Goal: Task Accomplishment & Management: Manage account settings

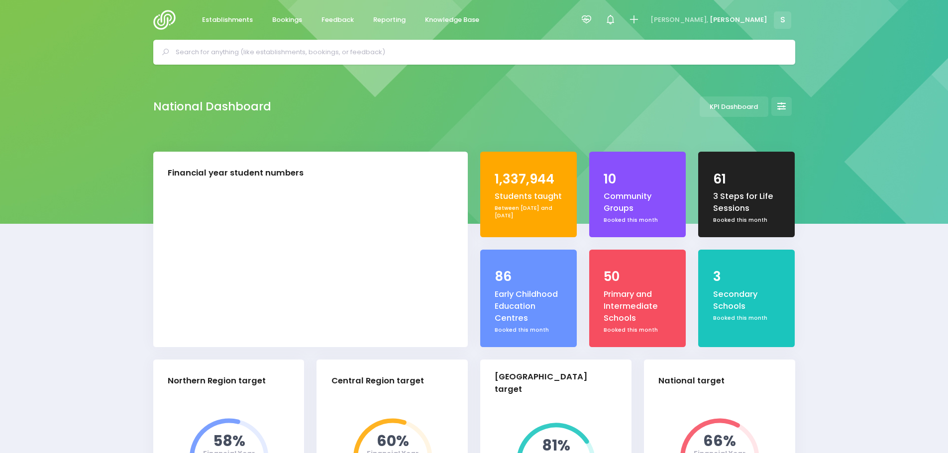
select select "5"
drag, startPoint x: 331, startPoint y: 15, endPoint x: 350, endPoint y: 39, distance: 30.1
click at [332, 15] on span "Feedback" at bounding box center [337, 20] width 32 height 10
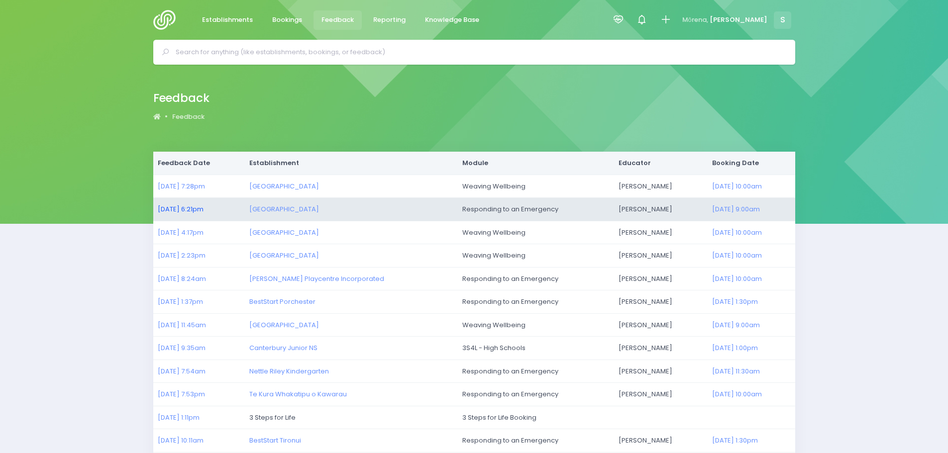
click at [201, 207] on link "25/09/2025 6:21pm" at bounding box center [181, 208] width 46 height 9
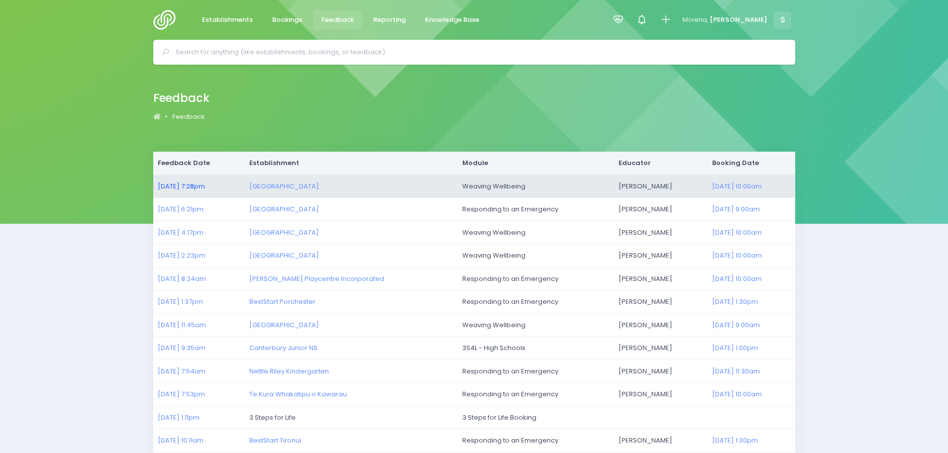
click at [185, 185] on link "25/09/2025 7:28pm" at bounding box center [181, 186] width 47 height 9
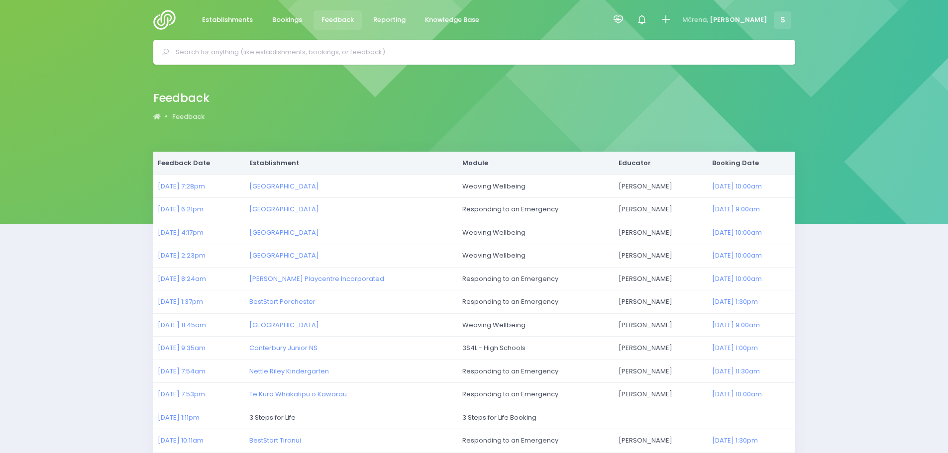
click at [230, 54] on input "text" at bounding box center [478, 52] width 605 height 15
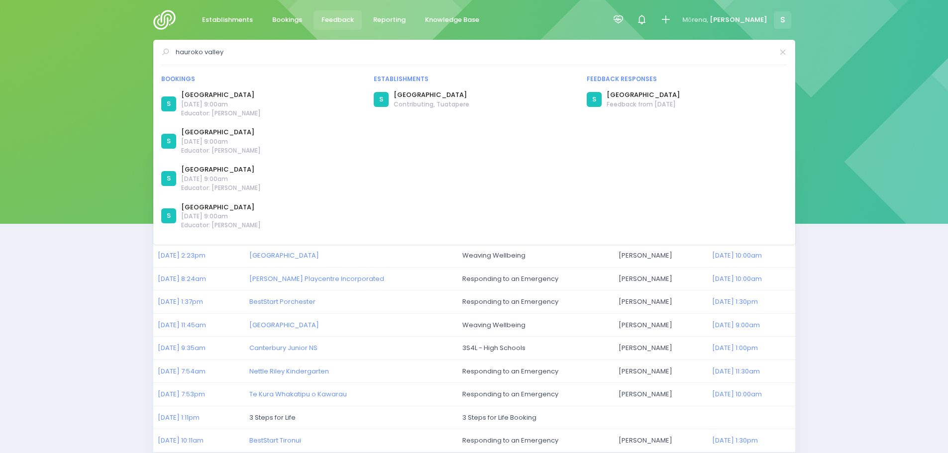
type input "hauroko valley"
click at [286, 19] on span "Bookings" at bounding box center [287, 20] width 30 height 10
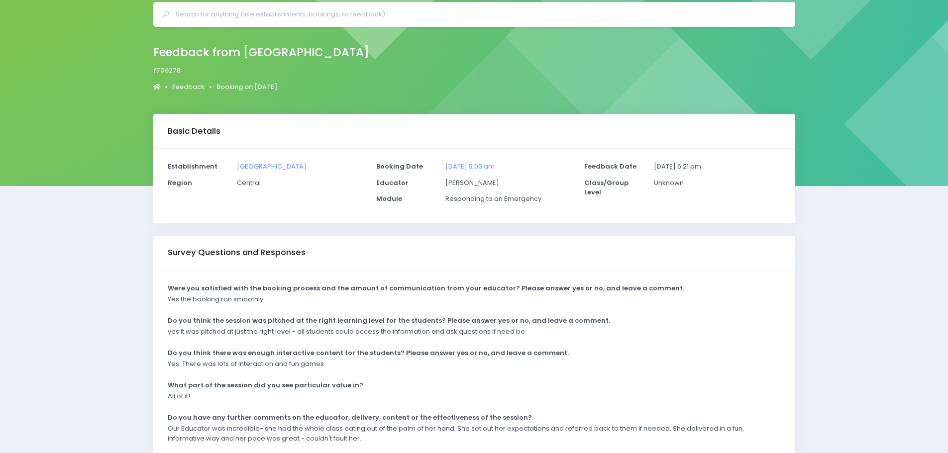
scroll to position [99, 0]
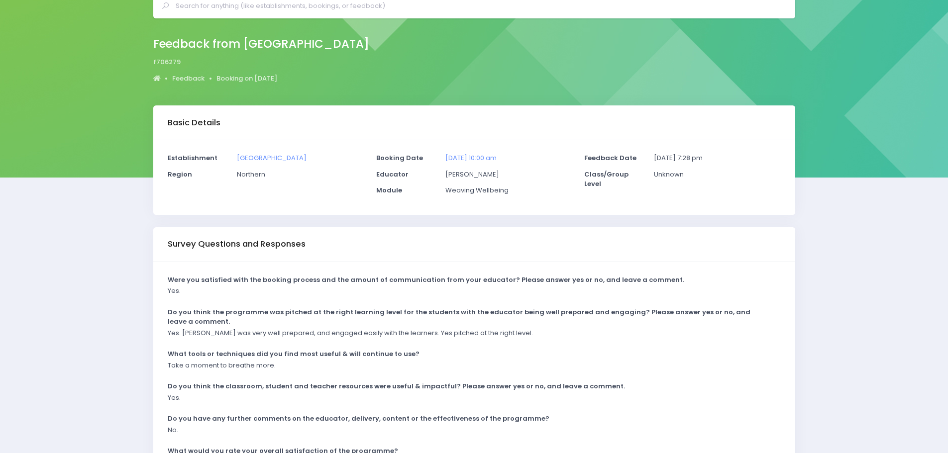
scroll to position [129, 0]
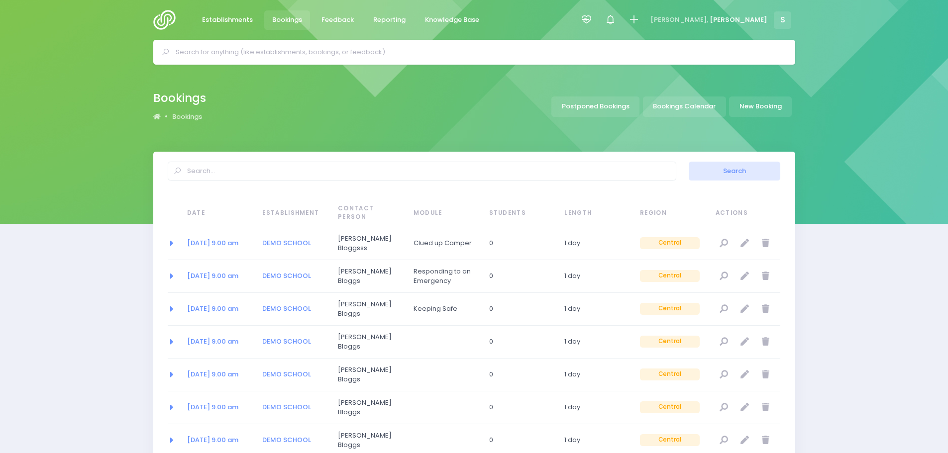
select select "20"
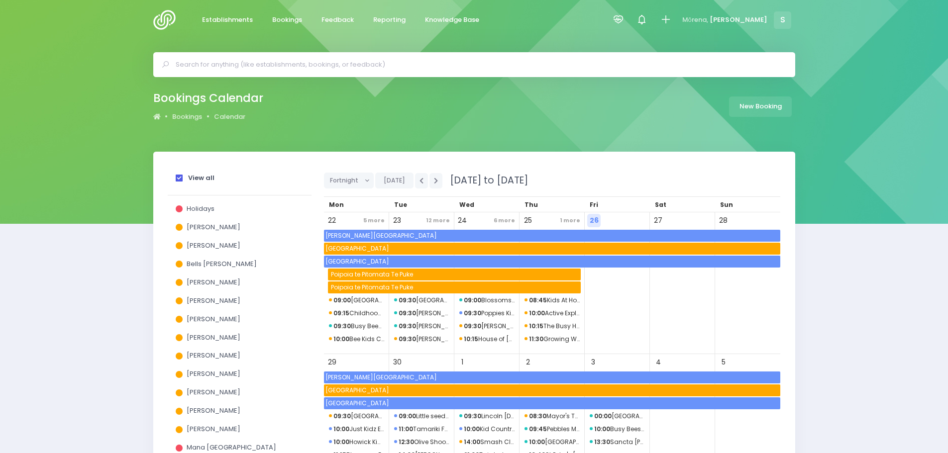
click at [176, 181] on span at bounding box center [179, 178] width 7 height 7
click at [0, 0] on input "View all" at bounding box center [0, 0] width 0 height 0
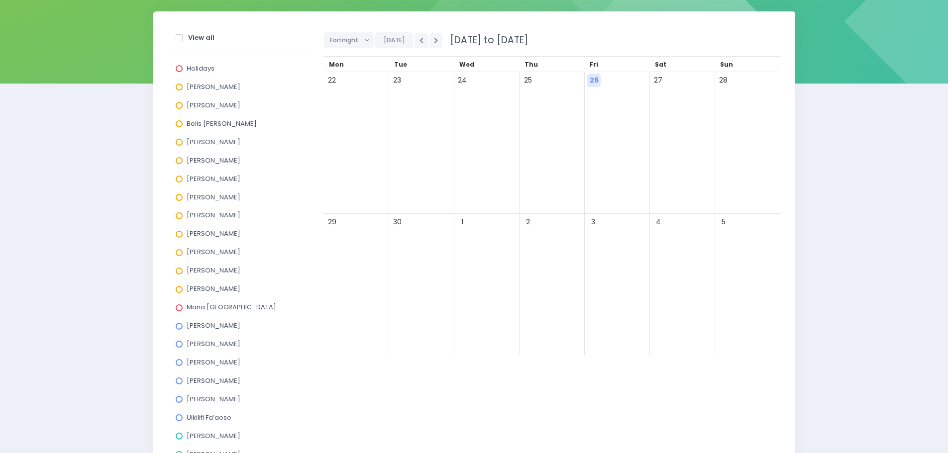
scroll to position [298, 0]
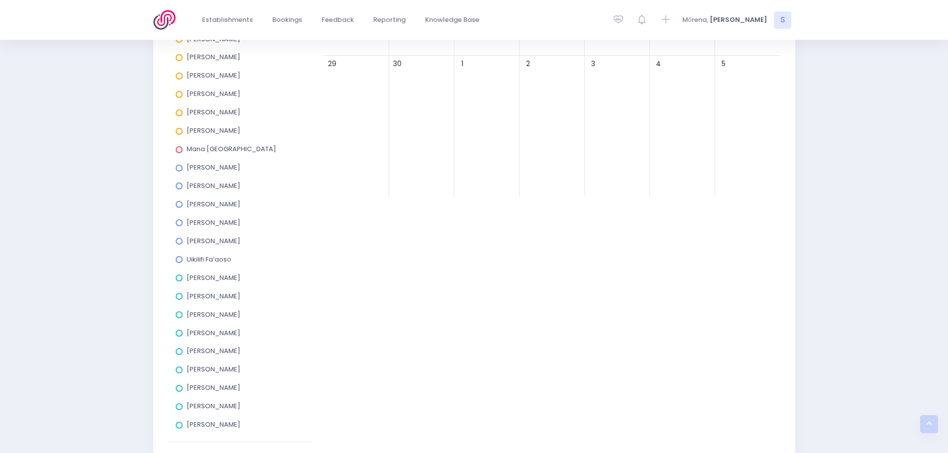
drag, startPoint x: 180, startPoint y: 388, endPoint x: 250, endPoint y: 368, distance: 73.0
click at [182, 387] on span at bounding box center [179, 388] width 7 height 7
click at [0, 0] on input "Nicky Young" at bounding box center [0, 0] width 0 height 0
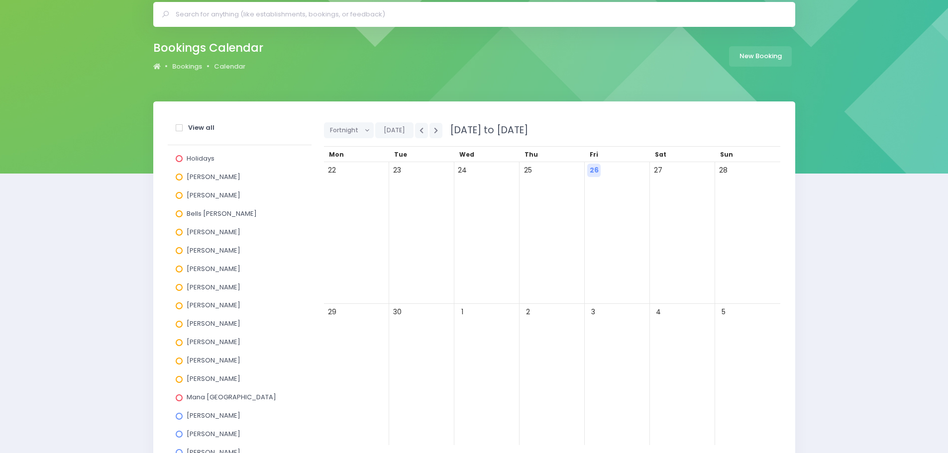
scroll to position [50, 0]
click at [352, 134] on span "Fortnight" at bounding box center [345, 130] width 31 height 15
click at [351, 208] on link "Month" at bounding box center [356, 206] width 65 height 19
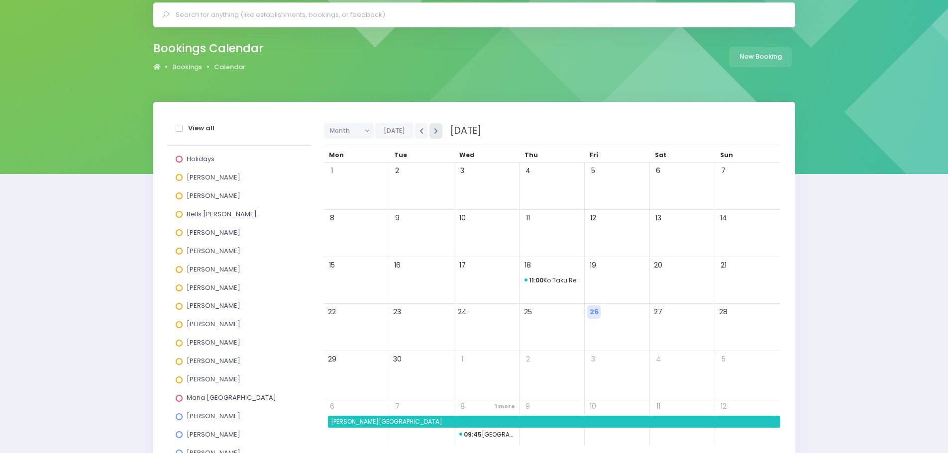
click at [435, 137] on button "button" at bounding box center [435, 130] width 13 height 15
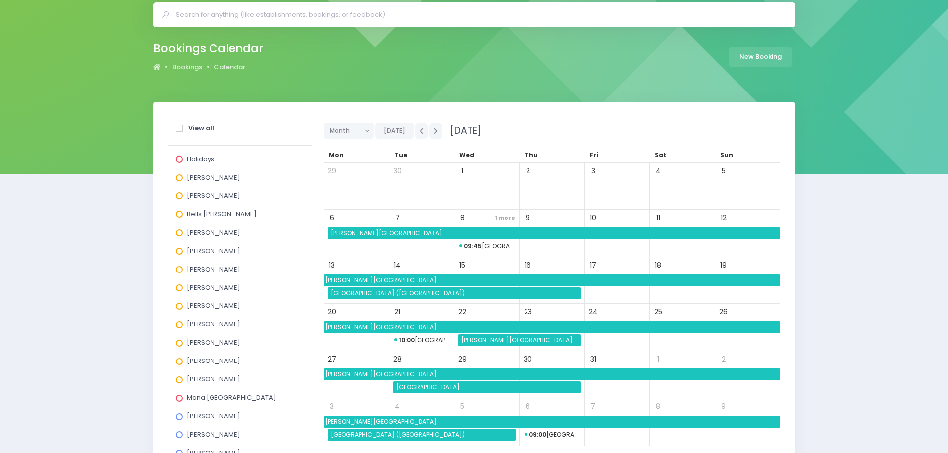
click at [363, 236] on span "[PERSON_NAME][GEOGRAPHIC_DATA]" at bounding box center [554, 233] width 451 height 12
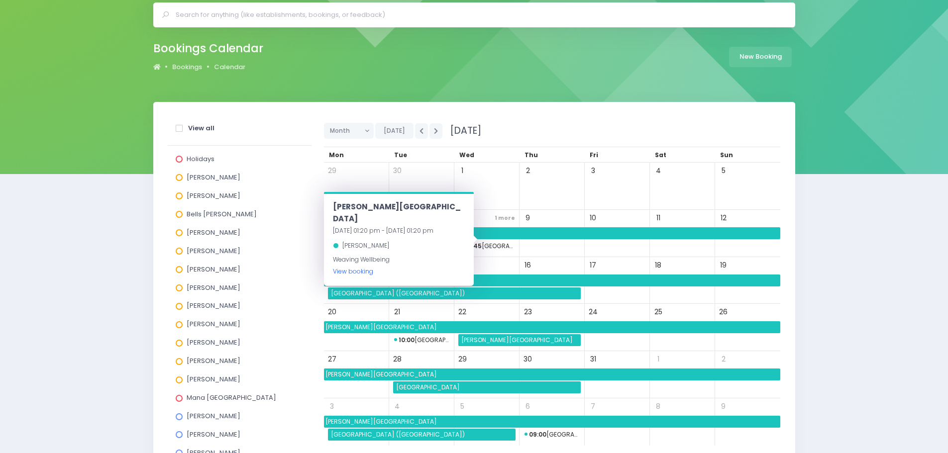
click at [358, 267] on link "View booking" at bounding box center [353, 271] width 40 height 8
click at [314, 184] on div "View all Holidays Alicia Smale Annette Binnie Bells Glenn Ebby Poutu Jel Polloc…" at bounding box center [239, 403] width 156 height 576
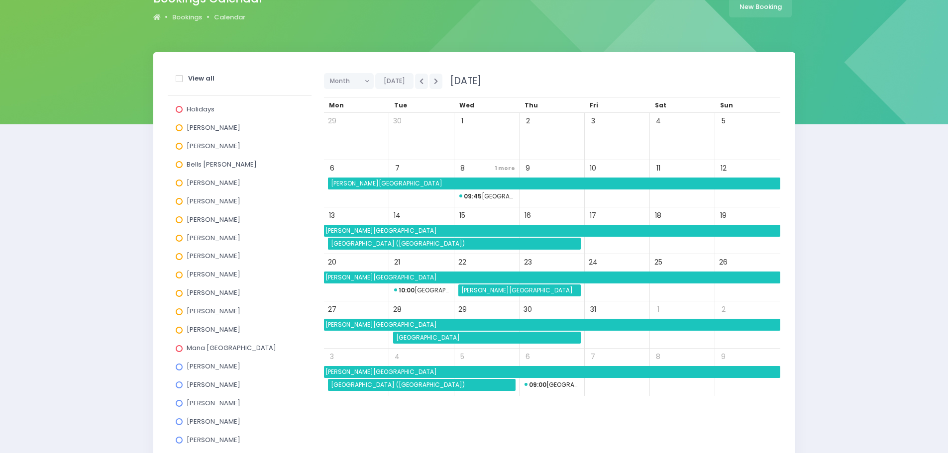
scroll to position [0, 0]
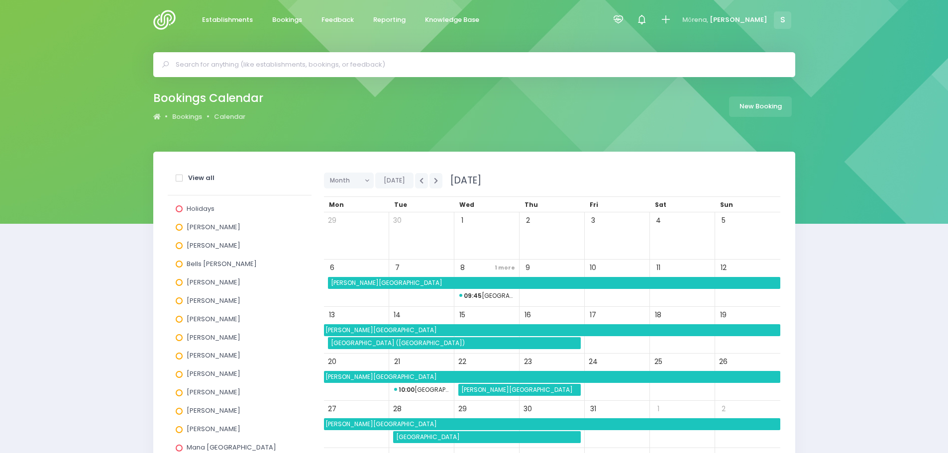
click at [265, 66] on input "text" at bounding box center [478, 64] width 605 height 15
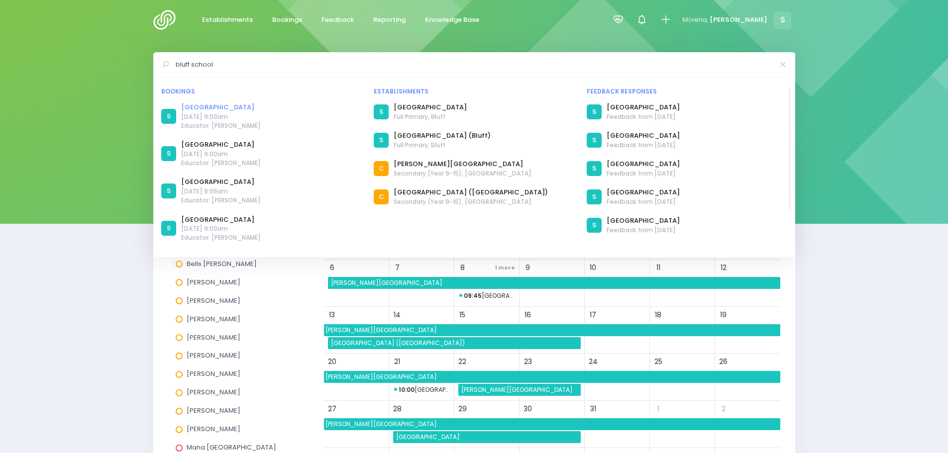
type input "bluff school"
click at [194, 106] on link "Bluff School" at bounding box center [221, 107] width 80 height 10
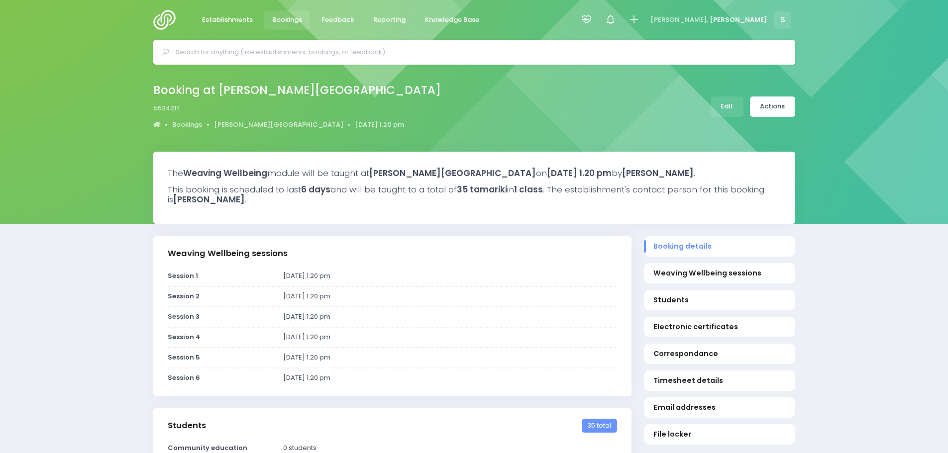
select select "5"
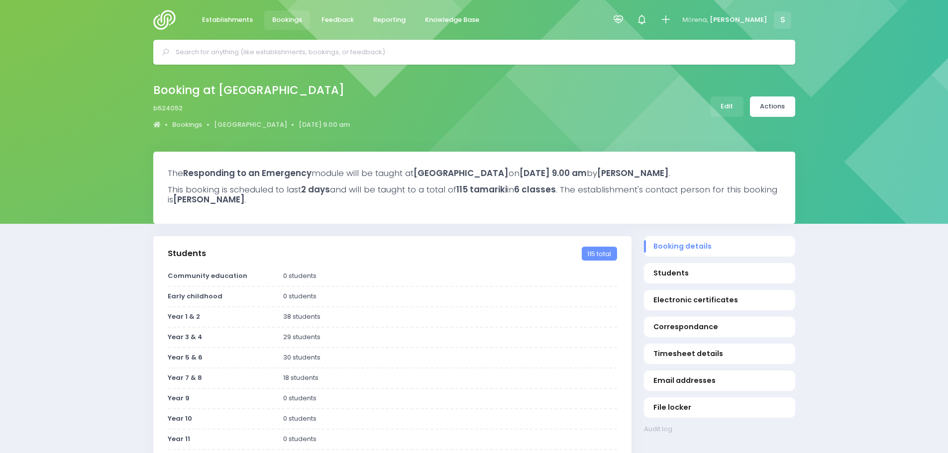
select select "5"
click at [292, 21] on span "Bookings" at bounding box center [287, 20] width 30 height 10
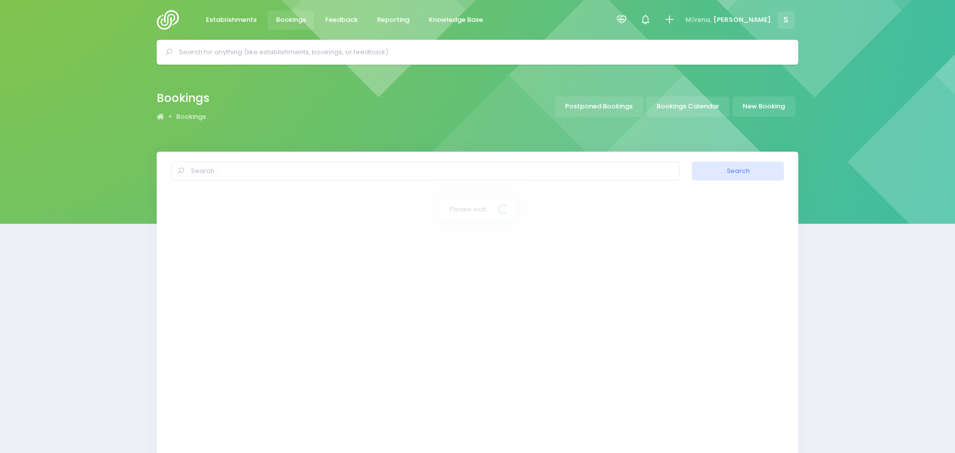
select select "20"
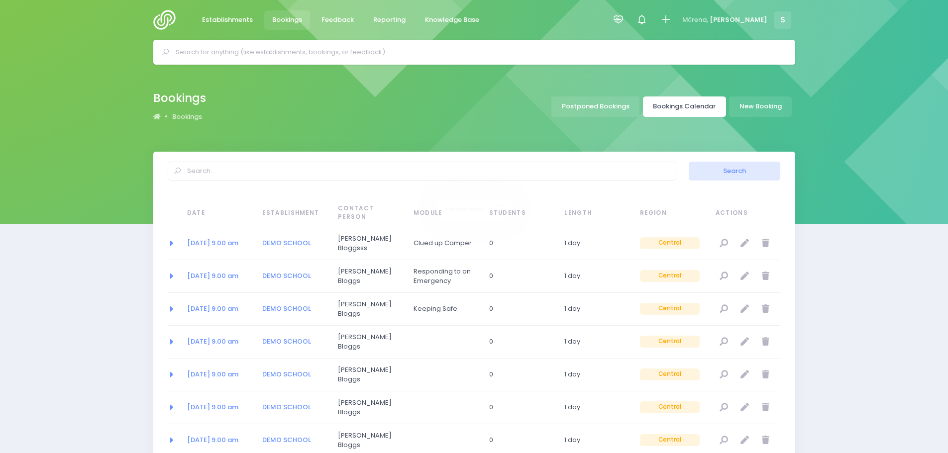
click at [702, 108] on link "Bookings Calendar" at bounding box center [684, 106] width 83 height 20
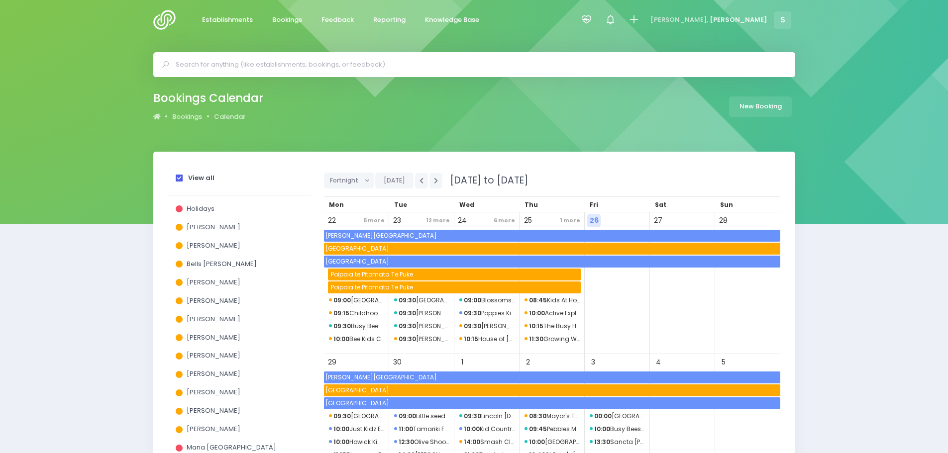
click at [179, 180] on span at bounding box center [179, 178] width 7 height 7
click at [0, 0] on input "View all" at bounding box center [0, 0] width 0 height 0
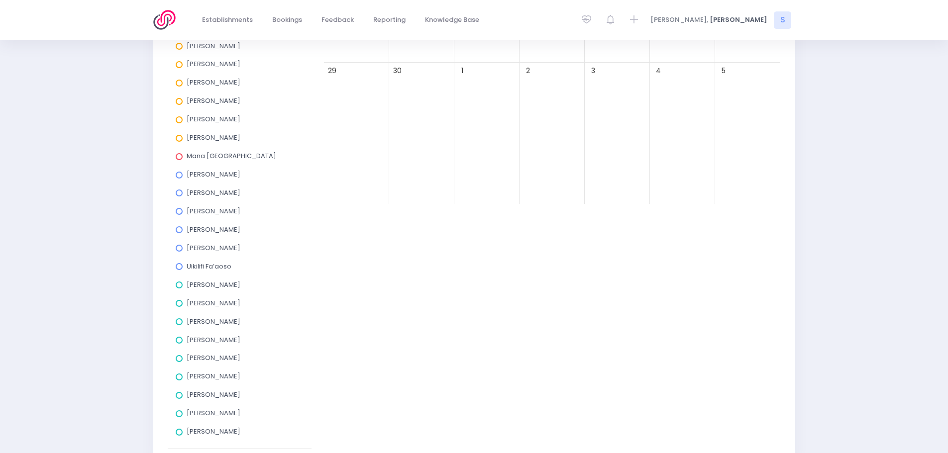
scroll to position [298, 0]
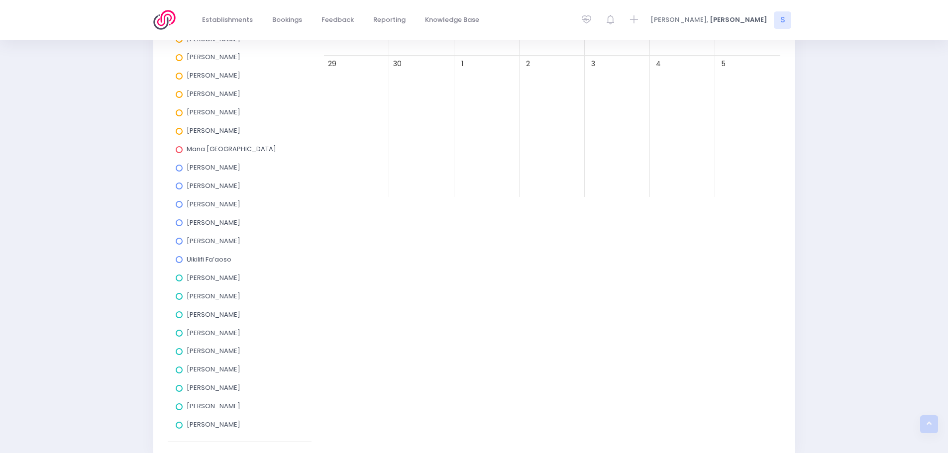
click at [179, 390] on span at bounding box center [179, 388] width 7 height 7
click at [0, 0] on input "[PERSON_NAME]" at bounding box center [0, 0] width 0 height 0
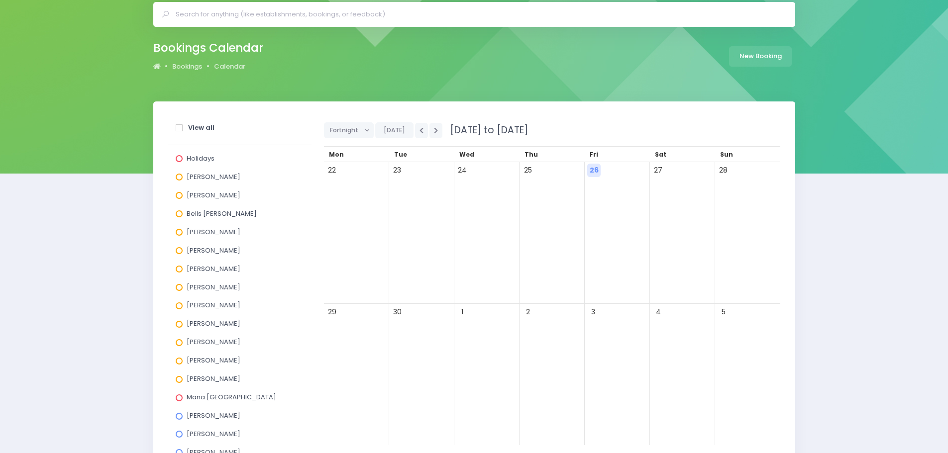
scroll to position [50, 0]
click at [359, 131] on span "Fortnight" at bounding box center [345, 130] width 31 height 15
click at [340, 203] on link "Month" at bounding box center [356, 206] width 65 height 19
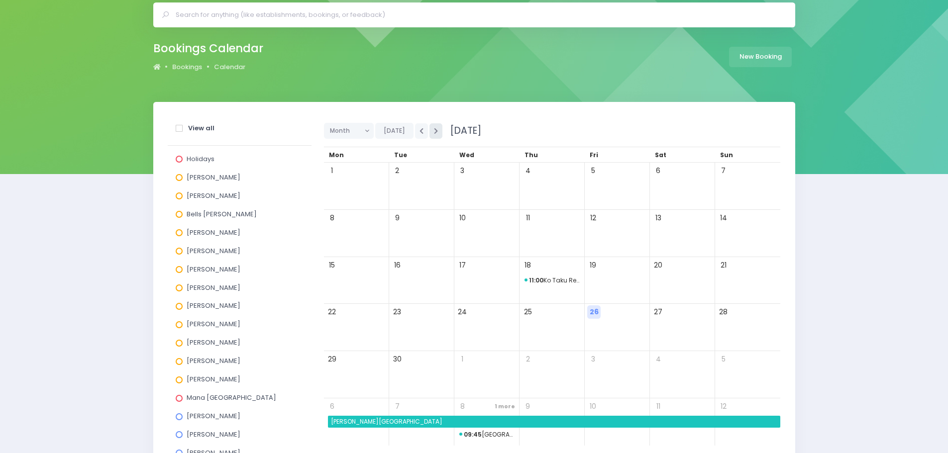
click at [435, 132] on icon "button" at bounding box center [436, 131] width 4 height 6
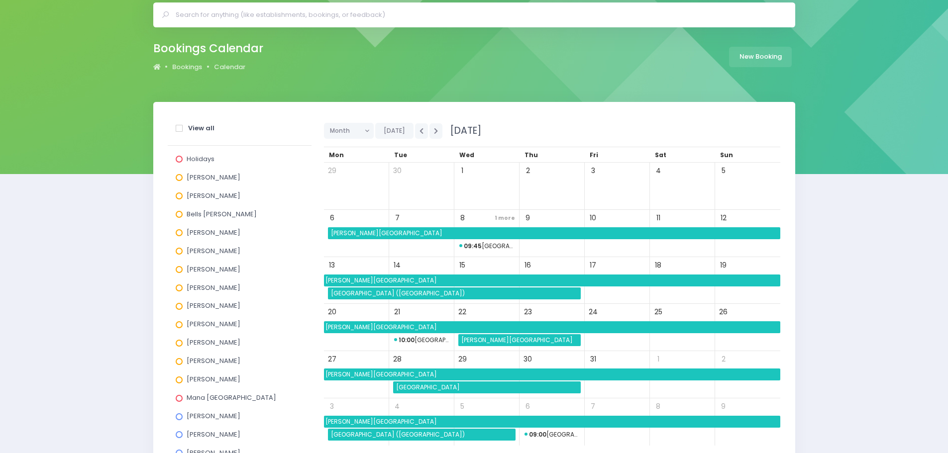
click at [354, 232] on span "[PERSON_NAME][GEOGRAPHIC_DATA]" at bounding box center [554, 233] width 451 height 12
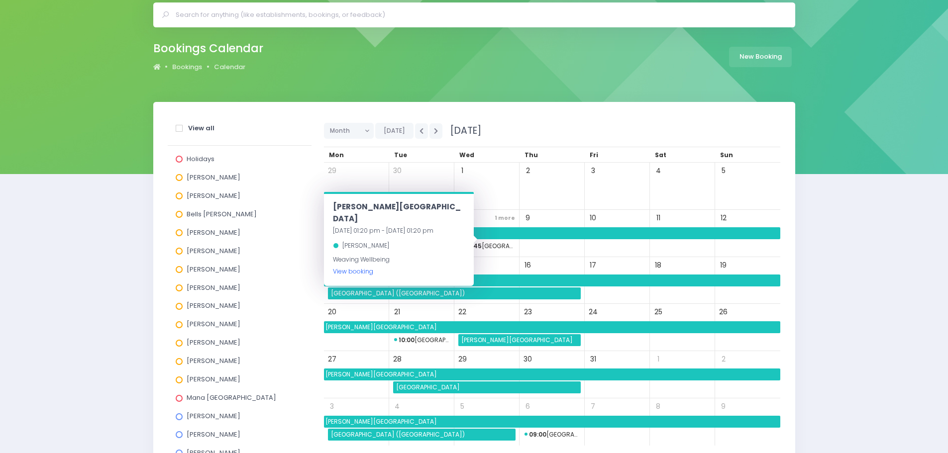
click at [351, 267] on link "View booking" at bounding box center [353, 271] width 40 height 8
click at [303, 264] on div "Holidays Alicia Smale Annette Binnie Bells Glenn Ebby Poutu Jel Pollock Justin …" at bounding box center [240, 418] width 144 height 545
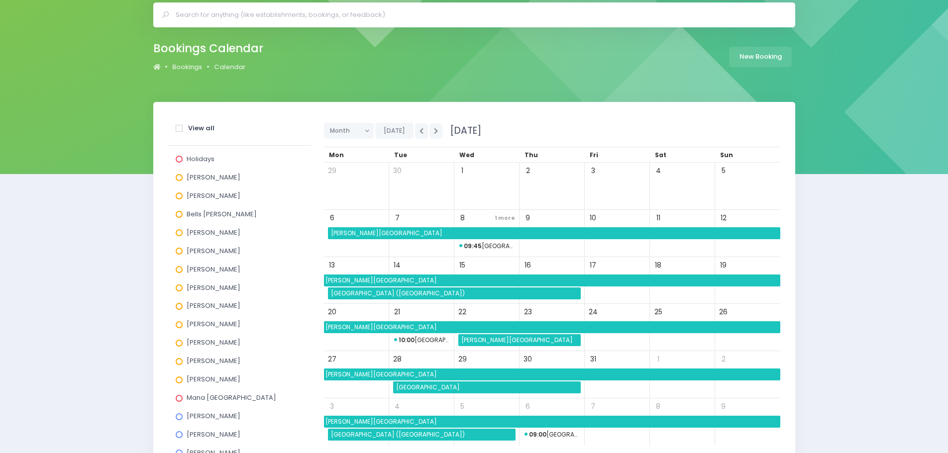
scroll to position [99, 0]
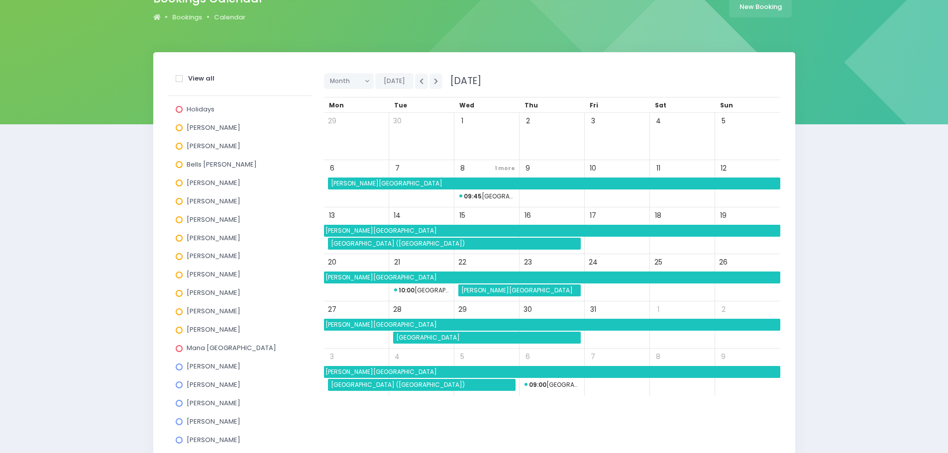
click at [419, 292] on span "10:00 Mararoa School" at bounding box center [421, 291] width 55 height 12
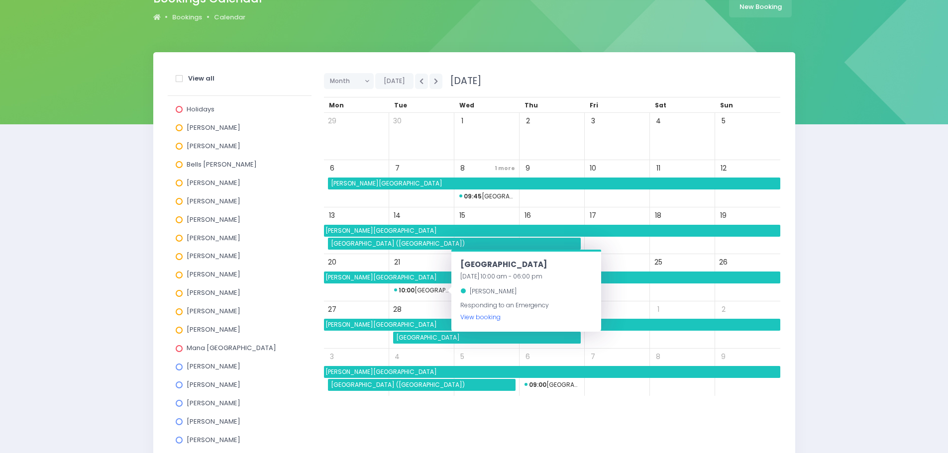
click at [462, 317] on link "View booking" at bounding box center [480, 317] width 40 height 8
click at [613, 268] on div "24" at bounding box center [617, 262] width 62 height 13
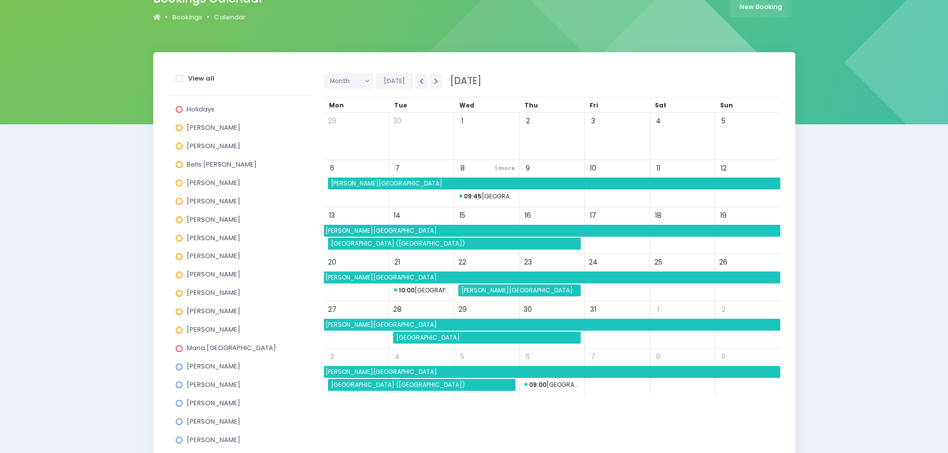
click at [504, 289] on span "[PERSON_NAME][GEOGRAPHIC_DATA]" at bounding box center [520, 291] width 121 height 12
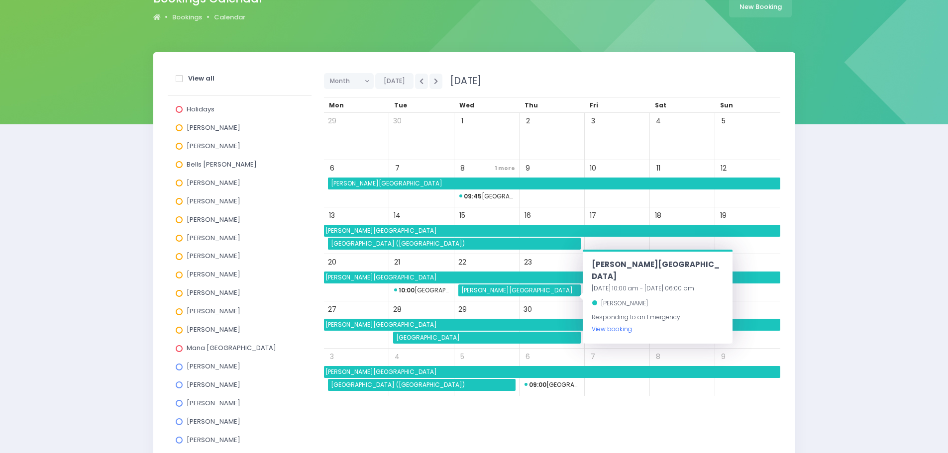
click at [601, 325] on link "View booking" at bounding box center [611, 329] width 40 height 8
click at [294, 350] on div "Mana [GEOGRAPHIC_DATA]" at bounding box center [240, 350] width 128 height 18
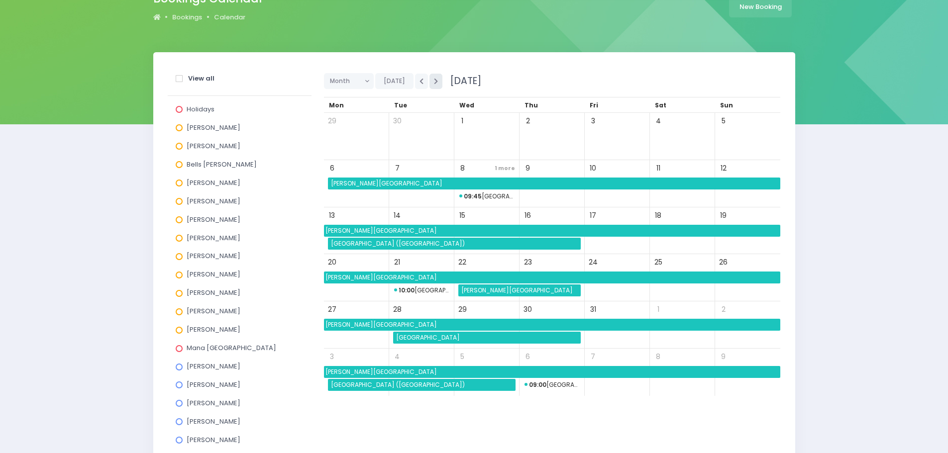
click at [437, 82] on button "button" at bounding box center [435, 81] width 13 height 15
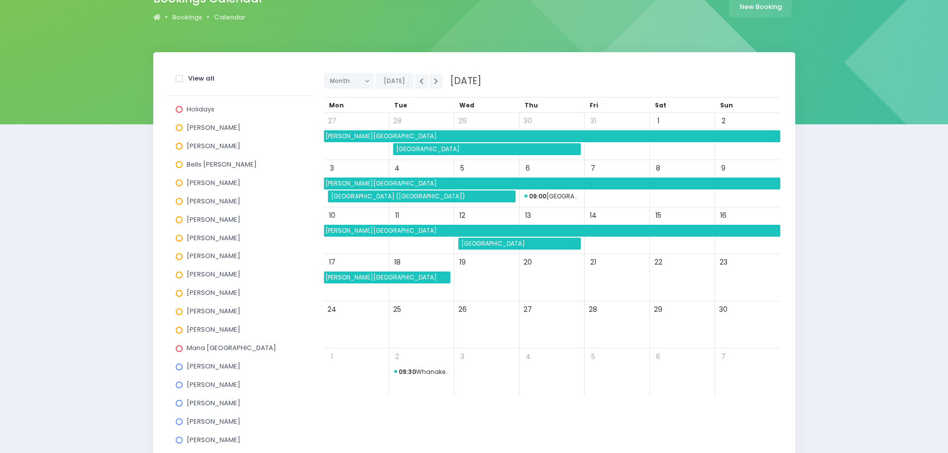
click at [429, 375] on span "09:30 Whanake House" at bounding box center [421, 372] width 55 height 12
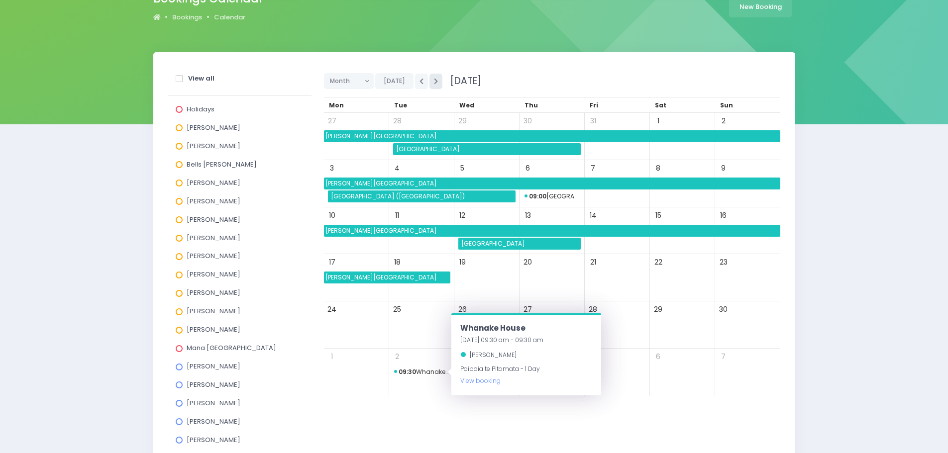
click at [434, 85] on button "button" at bounding box center [435, 81] width 13 height 15
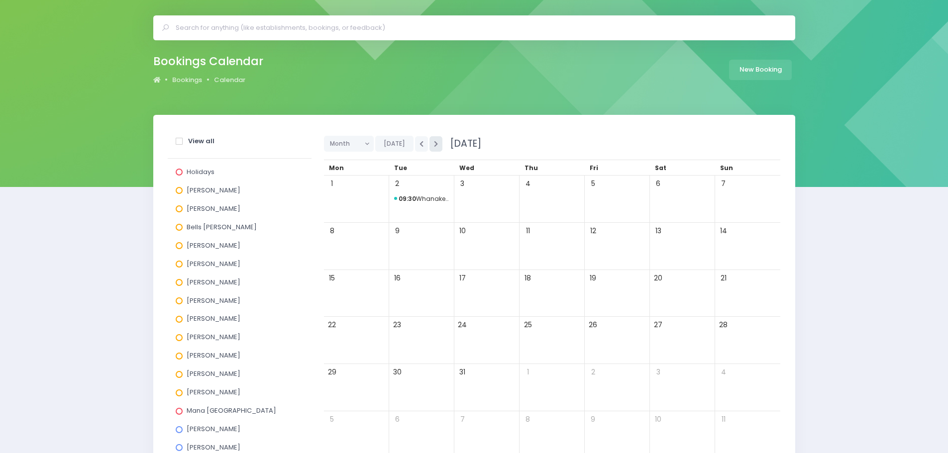
scroll to position [0, 0]
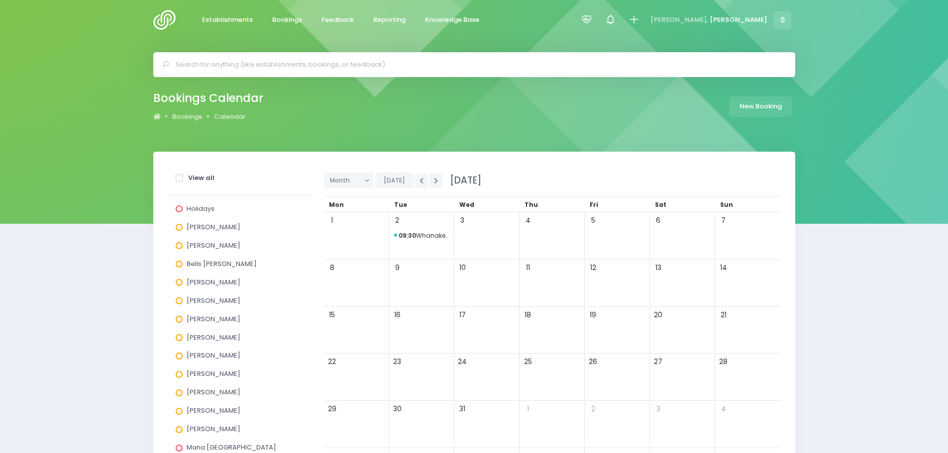
click at [233, 62] on input "text" at bounding box center [478, 64] width 605 height 15
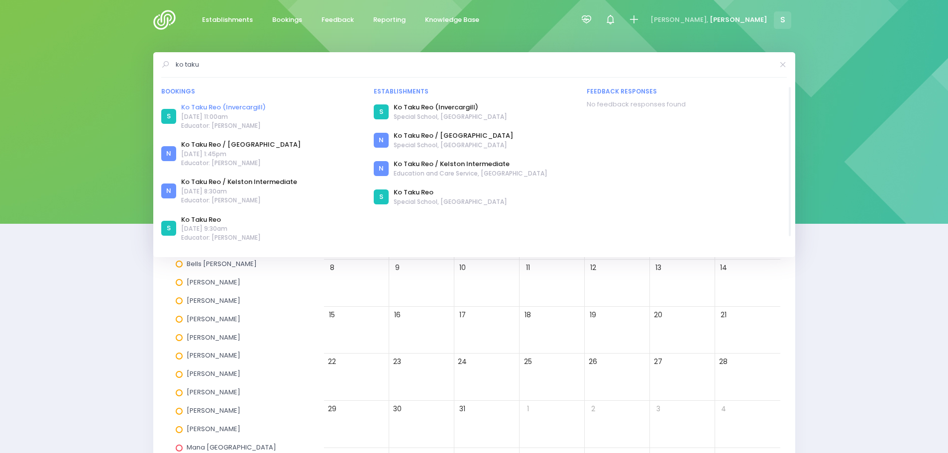
type input "ko taku"
click at [210, 106] on link "Ko Taku Reo (Invercargill)" at bounding box center [223, 107] width 85 height 10
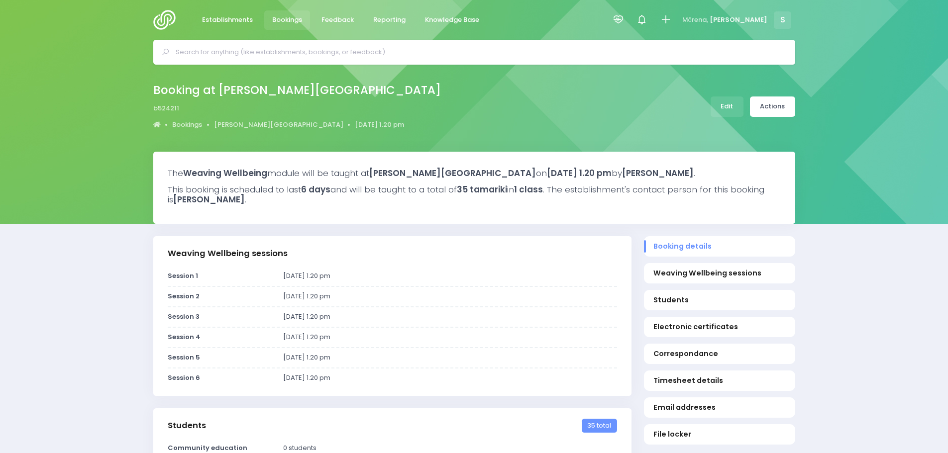
select select "5"
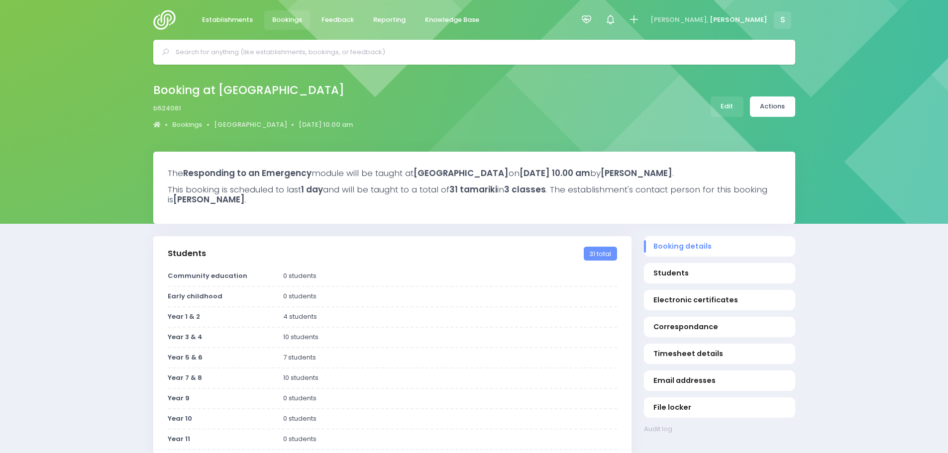
select select "5"
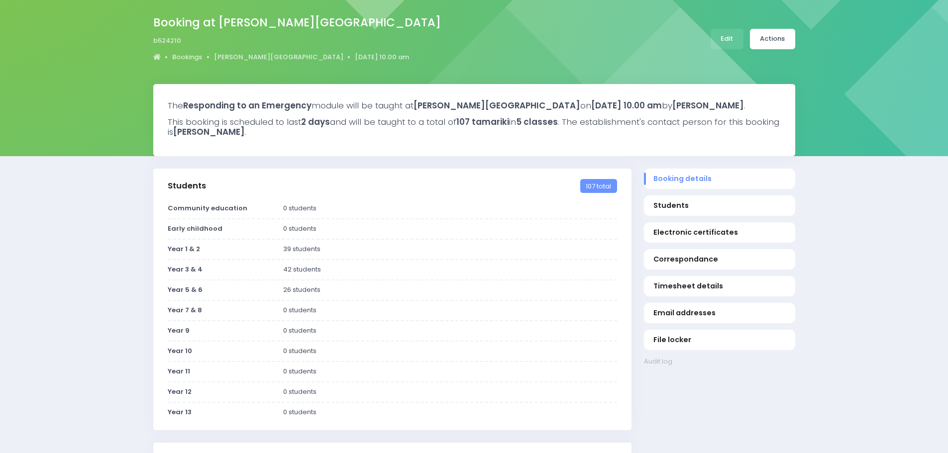
scroll to position [50, 0]
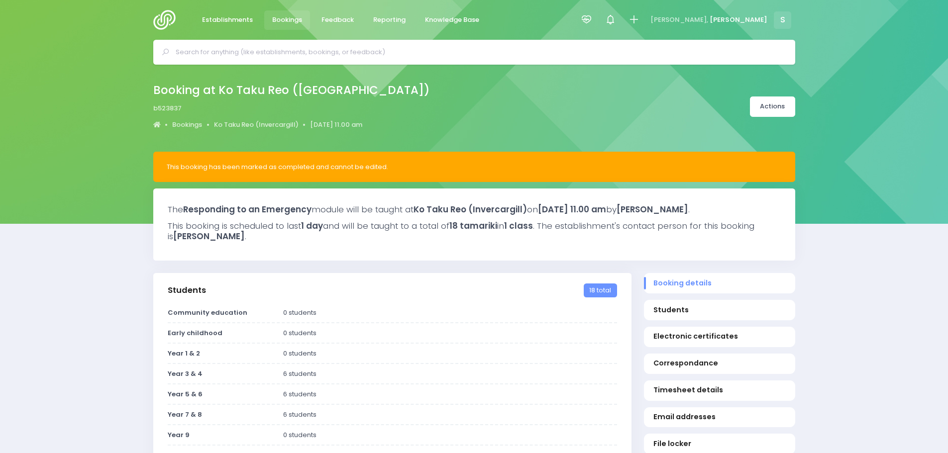
select select "5"
click at [786, 109] on link "Actions" at bounding box center [772, 106] width 45 height 20
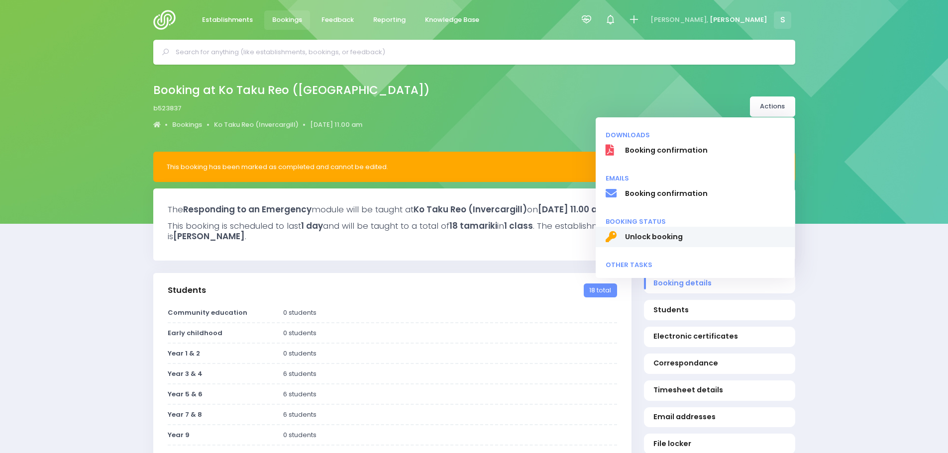
click at [657, 235] on span "Unlock booking" at bounding box center [704, 237] width 160 height 10
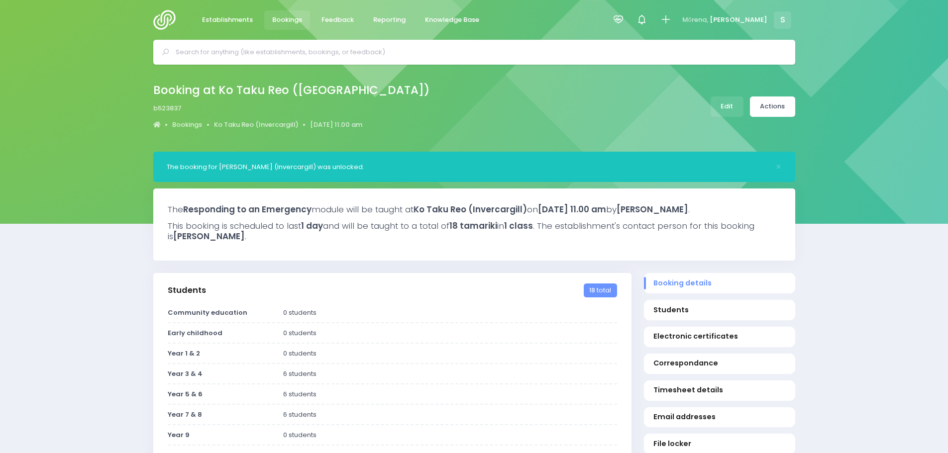
select select "5"
click at [727, 104] on link "Edit" at bounding box center [726, 106] width 33 height 20
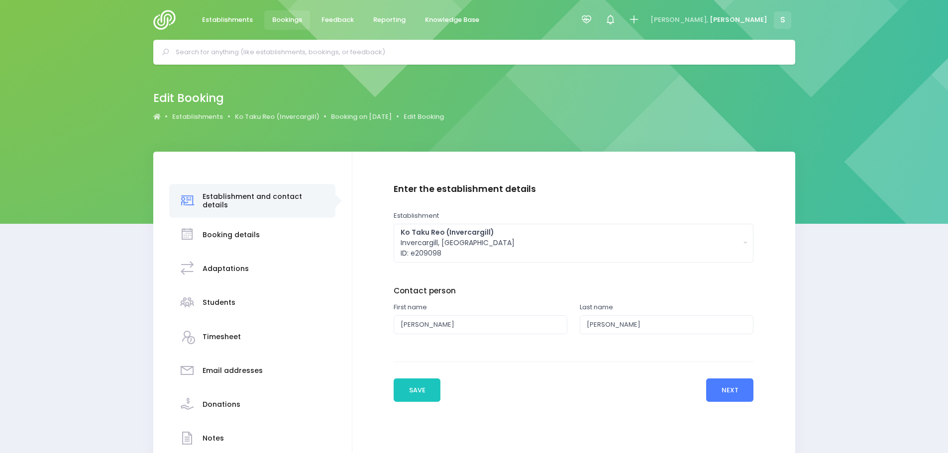
click at [742, 395] on button "Next" at bounding box center [729, 391] width 47 height 24
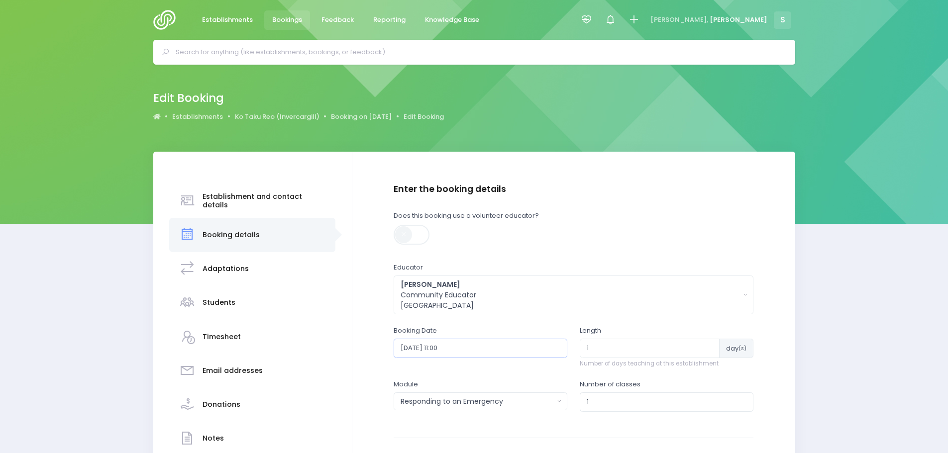
click at [482, 354] on input "[DATE] 11:00" at bounding box center [480, 348] width 174 height 19
click at [508, 372] on th at bounding box center [511, 372] width 17 height 16
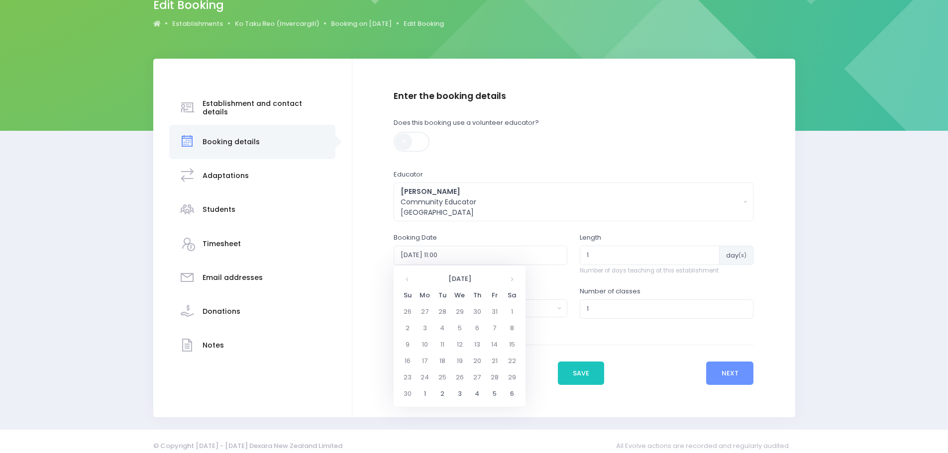
scroll to position [99, 0]
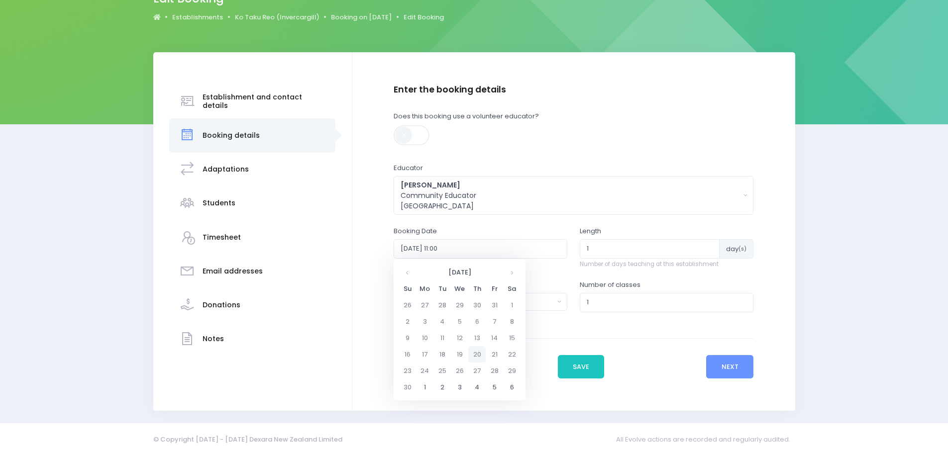
click at [478, 352] on td "20" at bounding box center [476, 354] width 17 height 16
click at [508, 321] on span "11" at bounding box center [508, 319] width 17 height 13
click at [414, 309] on span "11:00" at bounding box center [414, 303] width 28 height 13
type input "[DATE] 11:00"
click at [587, 371] on button "Save" at bounding box center [581, 367] width 47 height 24
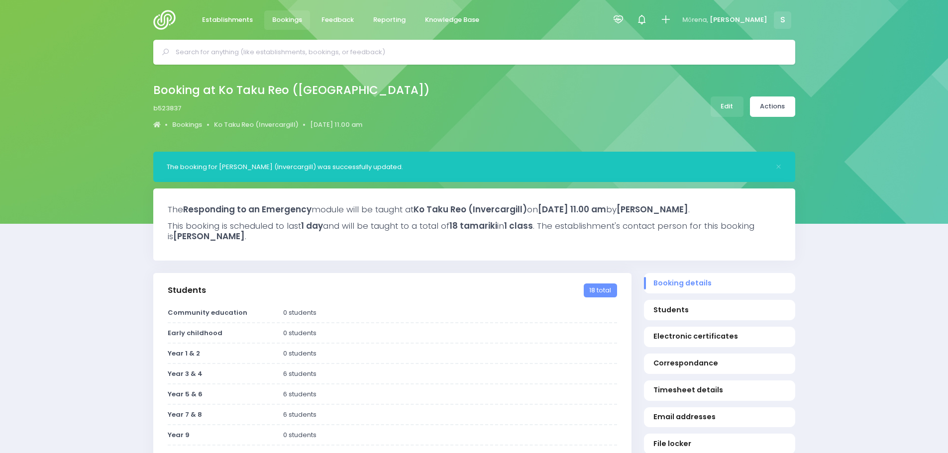
select select "5"
